Goal: Navigation & Orientation: Find specific page/section

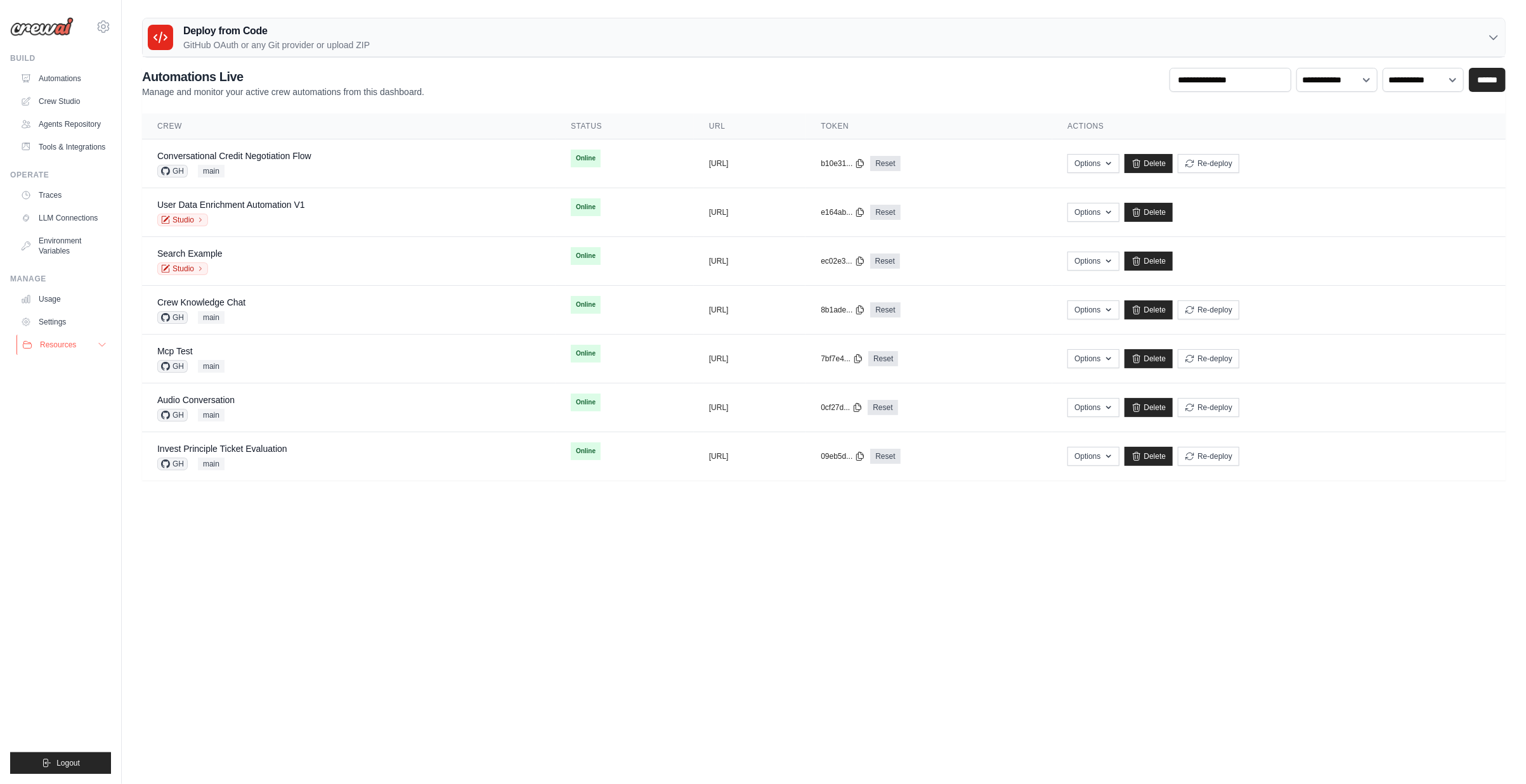
click at [67, 342] on span "Resources" at bounding box center [58, 344] width 36 height 10
